Goal: Transaction & Acquisition: Purchase product/service

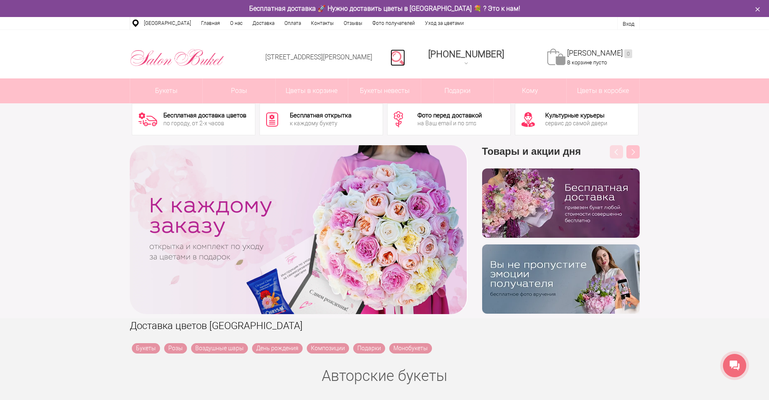
click at [405, 58] on link at bounding box center [398, 57] width 15 height 17
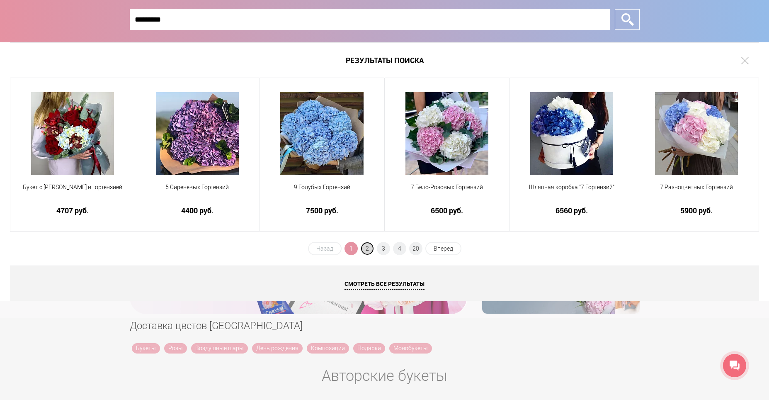
click at [371, 248] on span "2" at bounding box center [367, 248] width 13 height 13
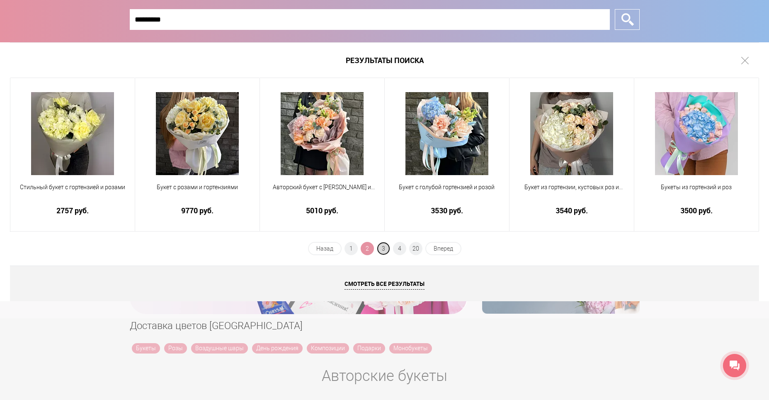
click at [389, 247] on span "3" at bounding box center [383, 248] width 13 height 13
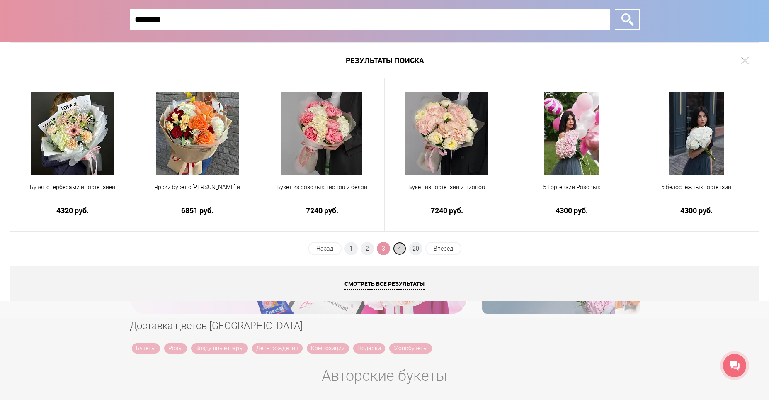
click at [400, 248] on span "4" at bounding box center [399, 248] width 13 height 13
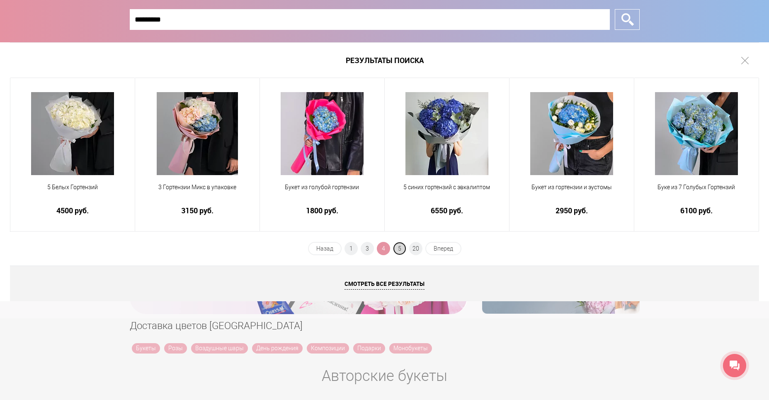
click at [400, 246] on span "5" at bounding box center [399, 248] width 13 height 13
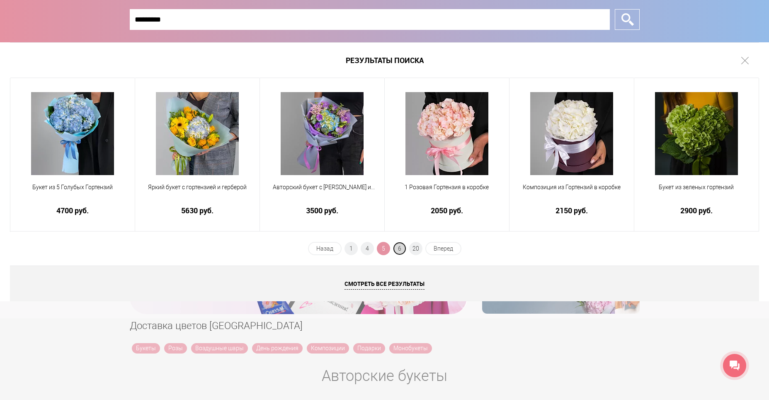
click at [400, 246] on span "6" at bounding box center [399, 248] width 13 height 13
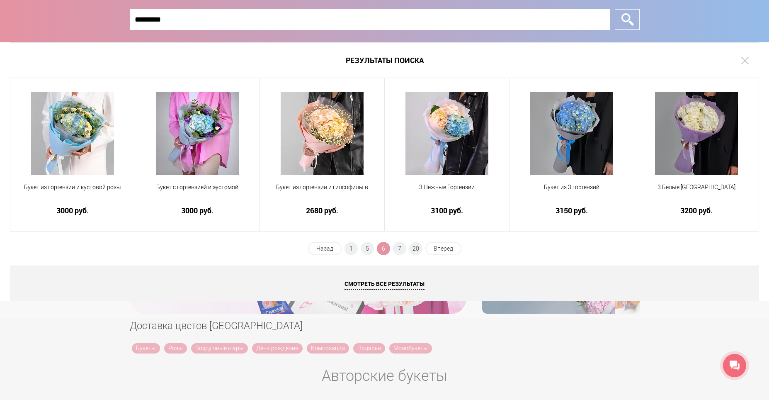
click at [199, 23] on input "*********" at bounding box center [370, 19] width 480 height 21
type input "*********"
click at [615, 9] on input "*" at bounding box center [627, 19] width 25 height 21
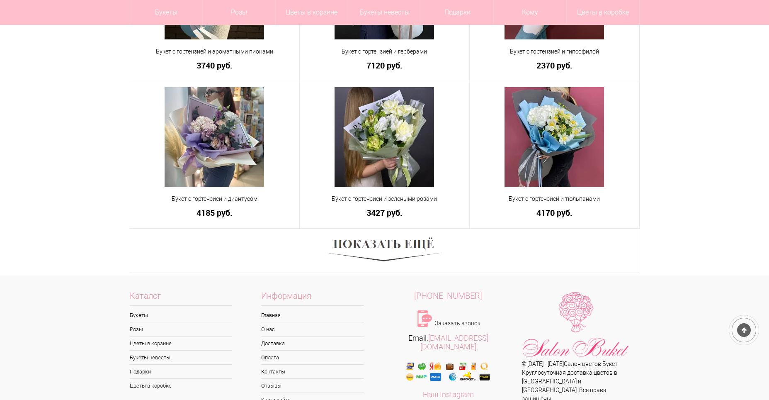
scroll to position [456, 0]
click at [392, 250] on img at bounding box center [384, 250] width 115 height 32
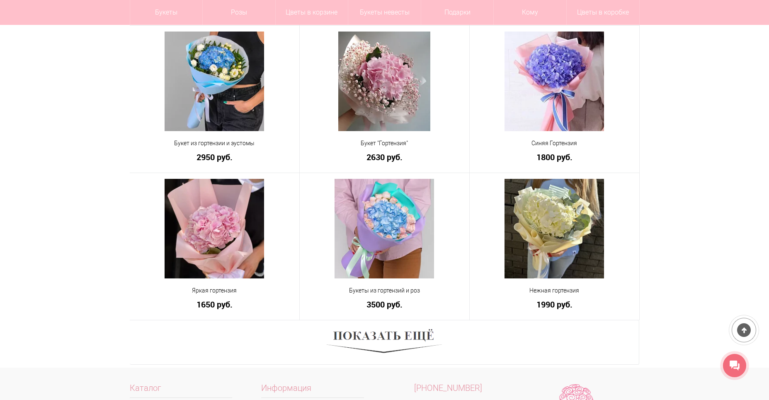
scroll to position [995, 0]
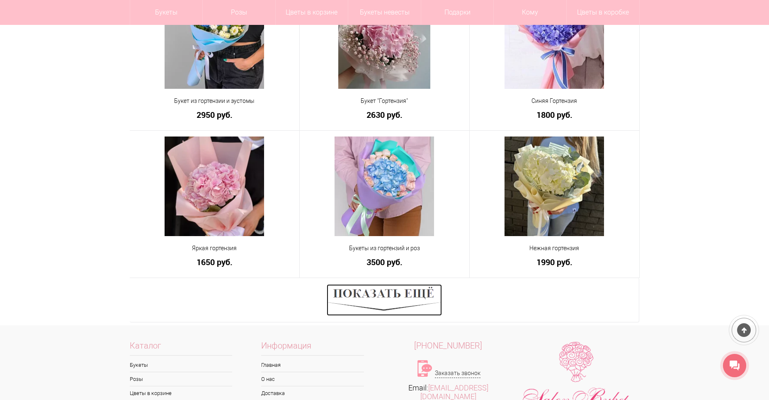
click at [393, 297] on img at bounding box center [384, 300] width 115 height 32
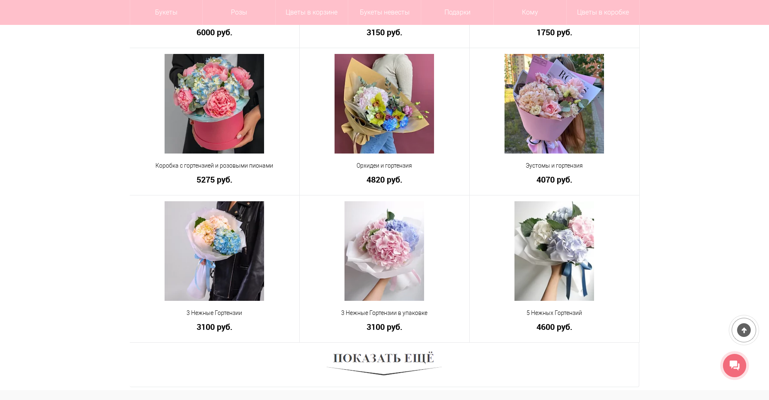
scroll to position [1534, 0]
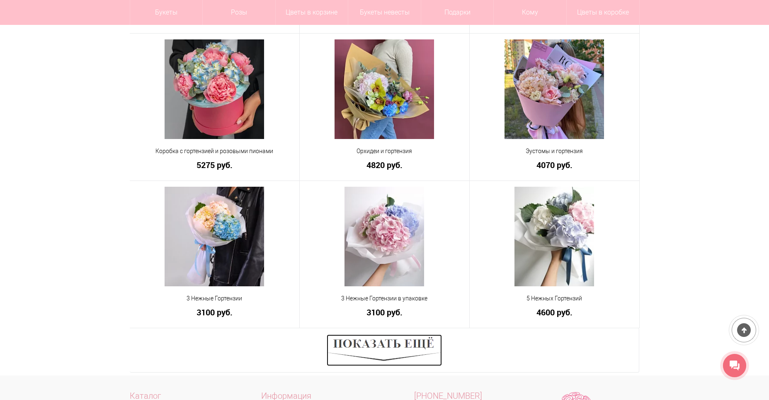
click at [400, 343] on img at bounding box center [384, 350] width 115 height 32
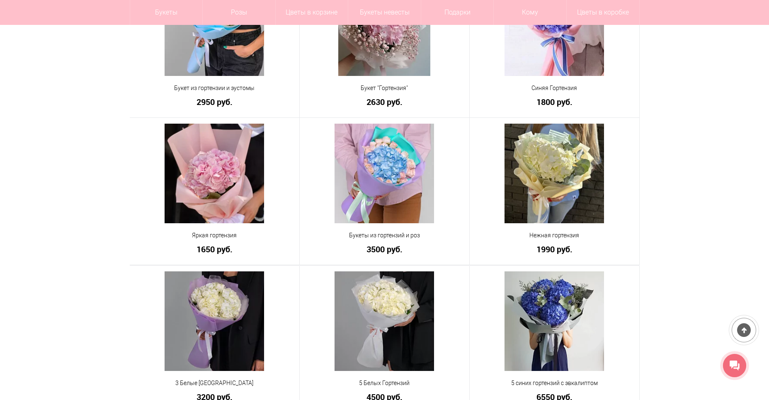
scroll to position [995, 0]
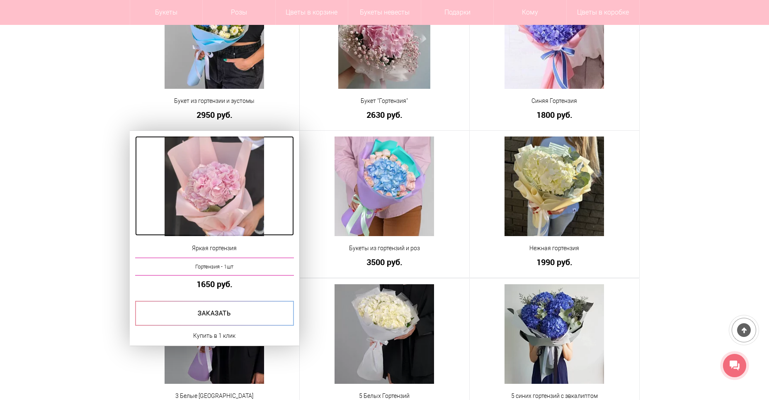
click at [229, 175] on img at bounding box center [215, 186] width 100 height 100
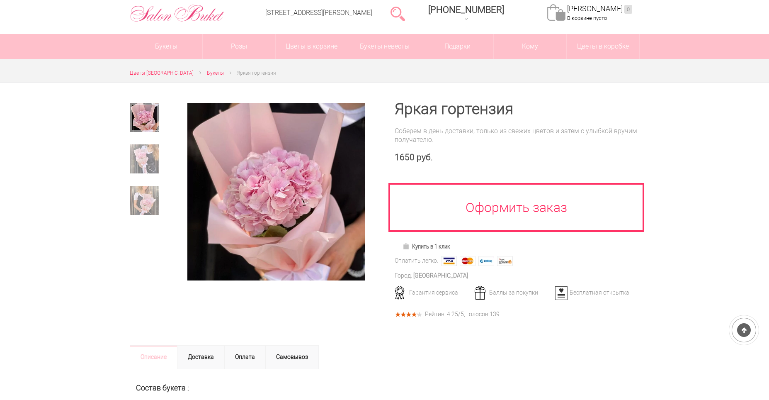
scroll to position [41, 0]
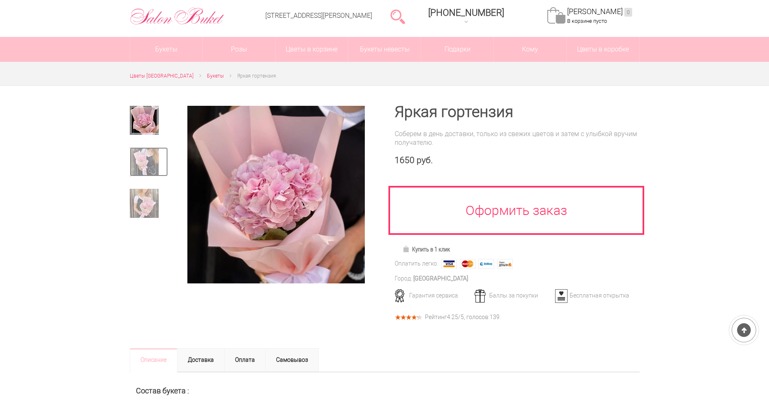
click at [150, 152] on img at bounding box center [144, 161] width 29 height 29
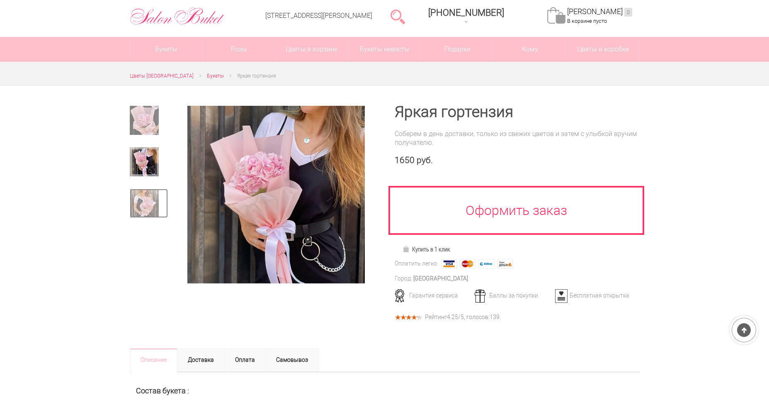
click at [139, 191] on img at bounding box center [144, 203] width 29 height 29
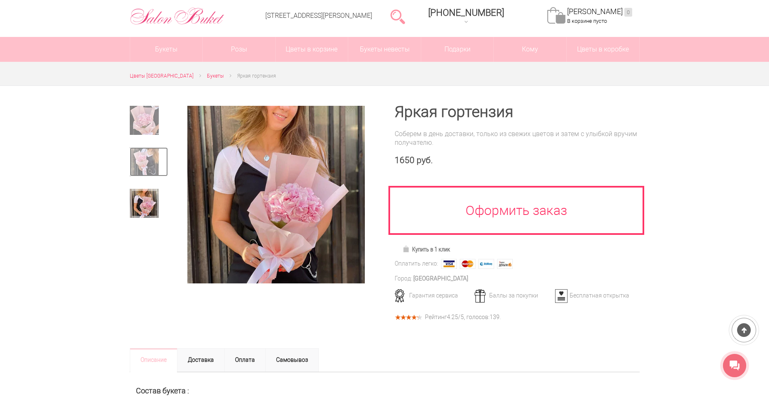
click at [149, 166] on img at bounding box center [144, 161] width 29 height 29
